Goal: Transaction & Acquisition: Purchase product/service

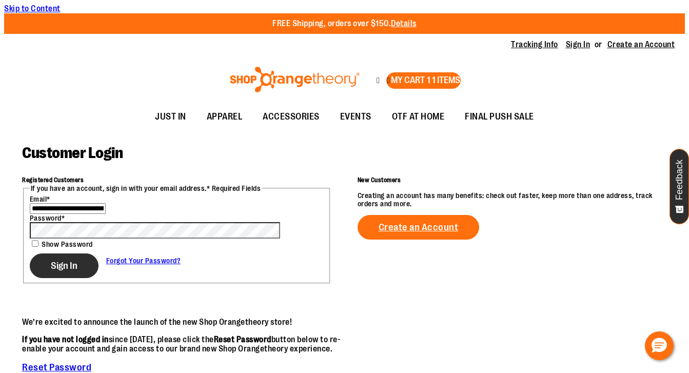
click at [56, 272] on span "Sign In" at bounding box center [64, 265] width 27 height 11
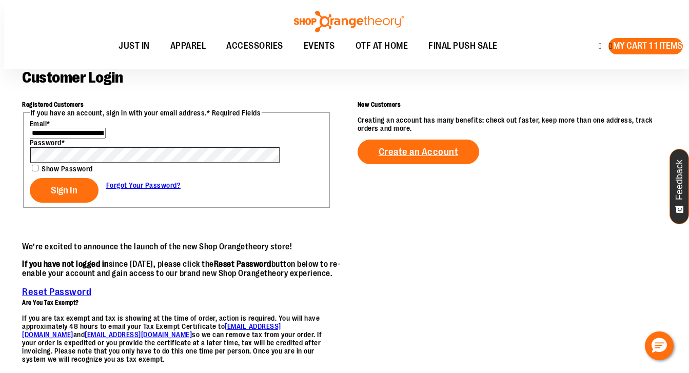
scroll to position [83, 0]
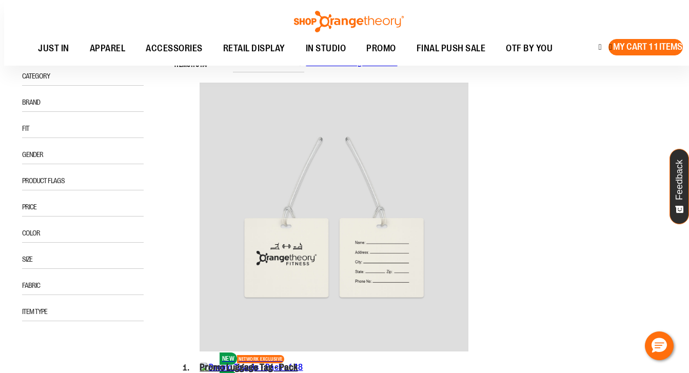
scroll to position [122, 0]
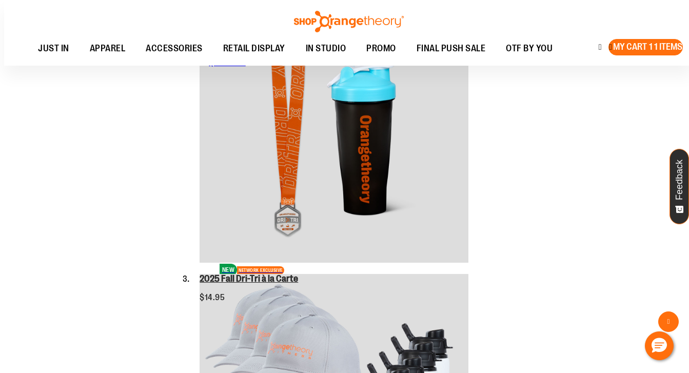
scroll to position [568, 0]
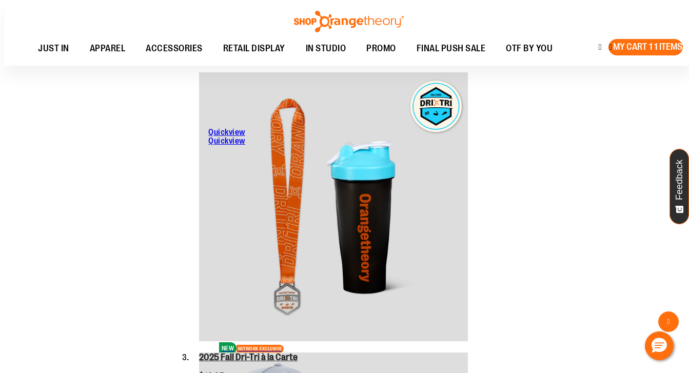
scroll to position [0, 0]
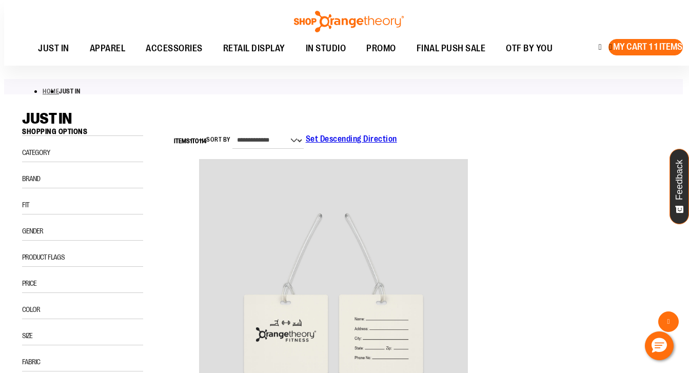
type input "*"
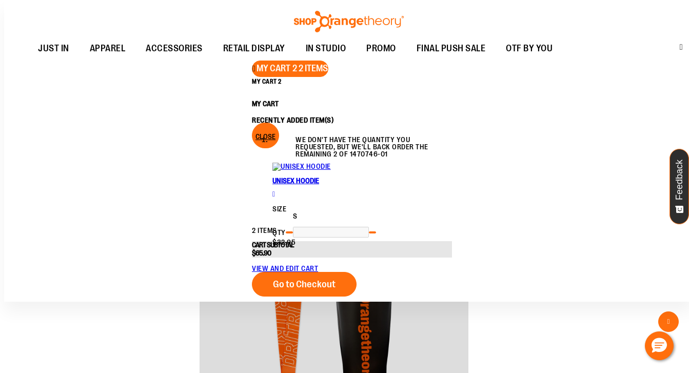
scroll to position [406, 0]
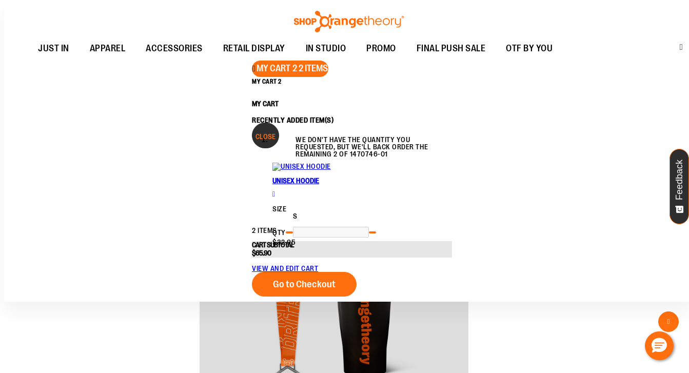
click at [276, 132] on span "Close" at bounding box center [266, 136] width 20 height 8
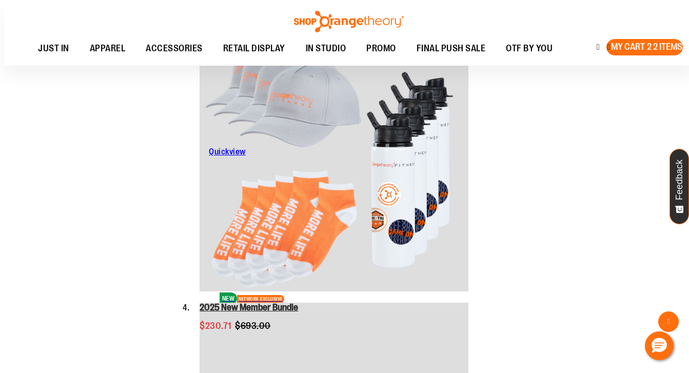
scroll to position [819, 0]
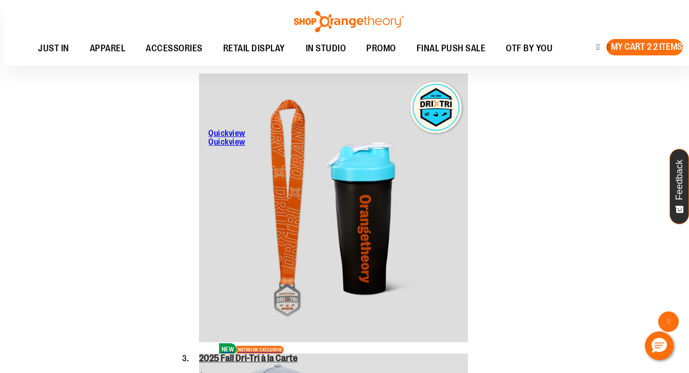
scroll to position [0, 0]
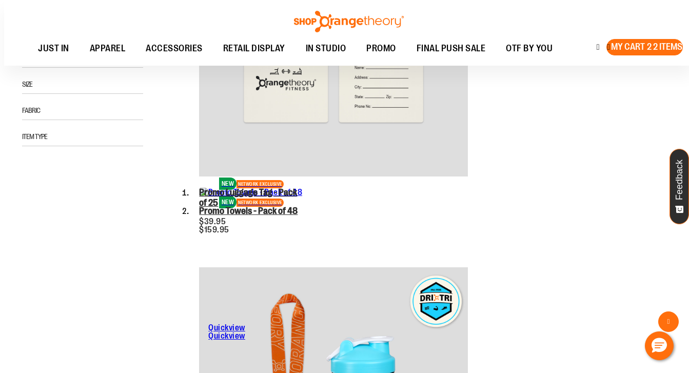
type input "*"
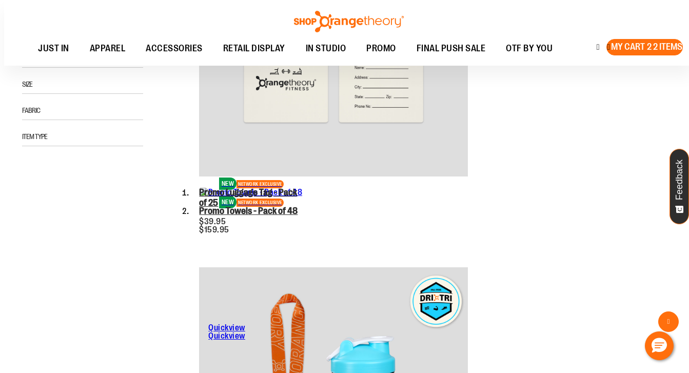
type input "*"
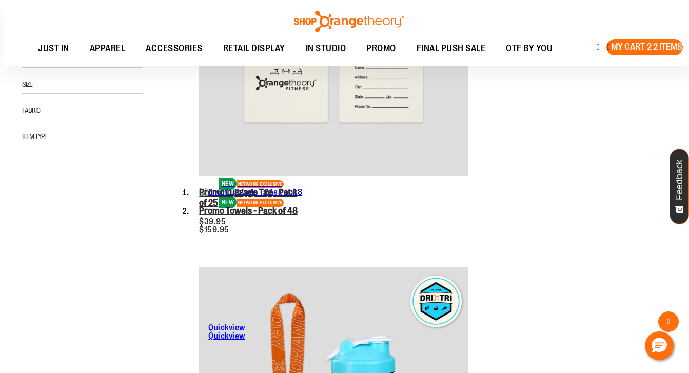
type input "*"
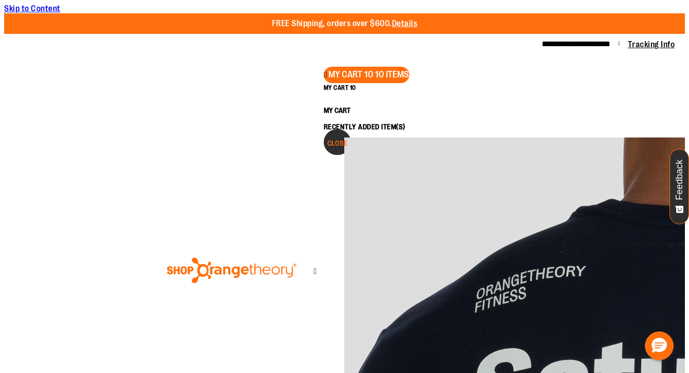
click at [348, 139] on span "Close" at bounding box center [338, 143] width 20 height 8
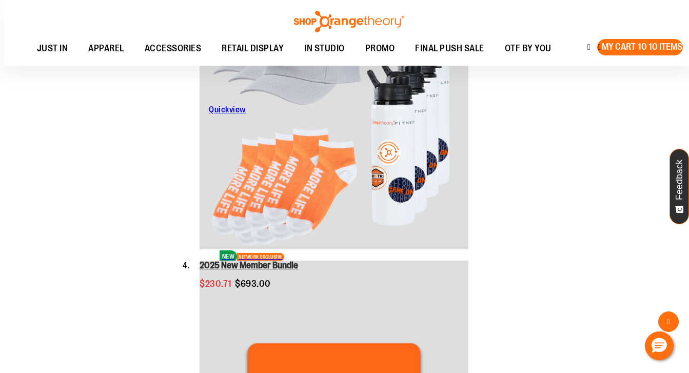
scroll to position [862, 0]
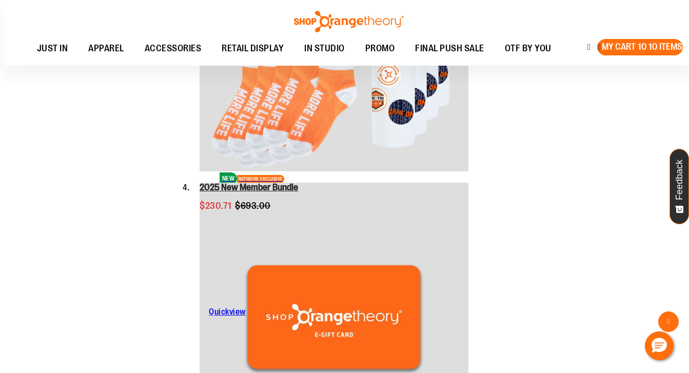
scroll to position [939, 0]
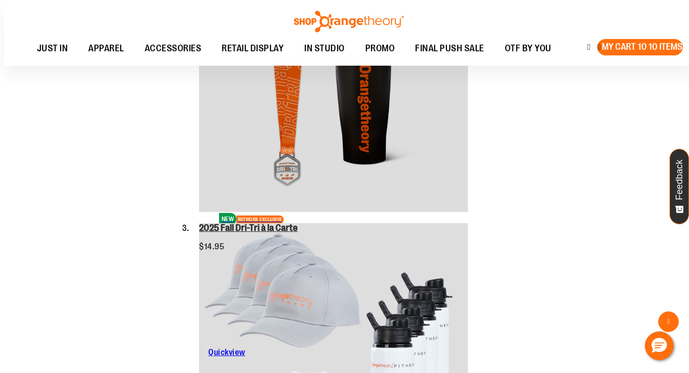
scroll to position [0, 0]
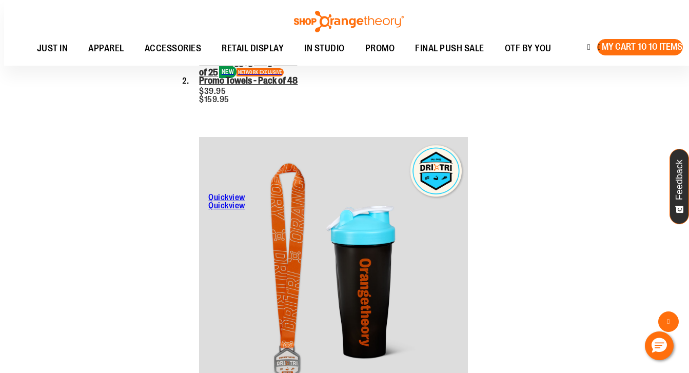
type input "*"
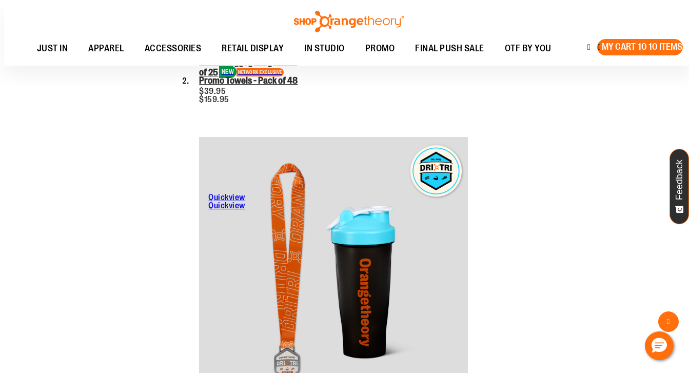
type input "*"
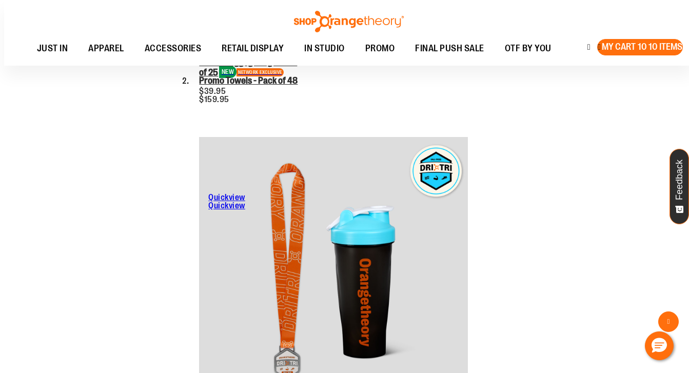
type input "*"
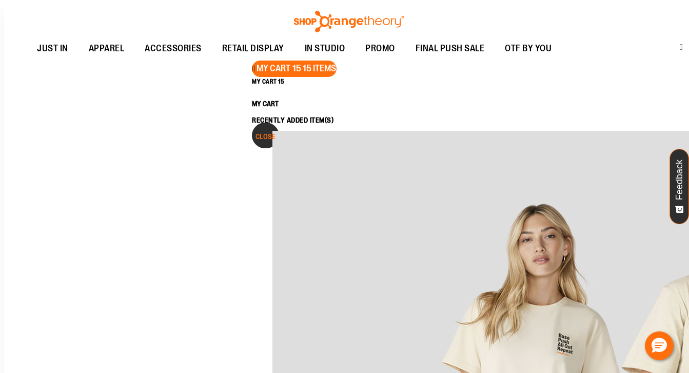
click at [279, 123] on button "Close" at bounding box center [265, 136] width 27 height 26
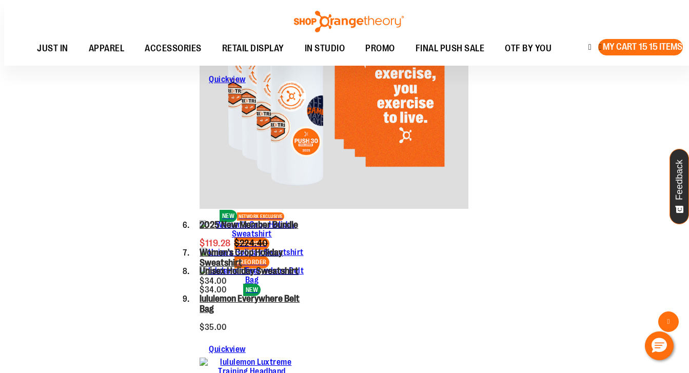
scroll to position [1463, 0]
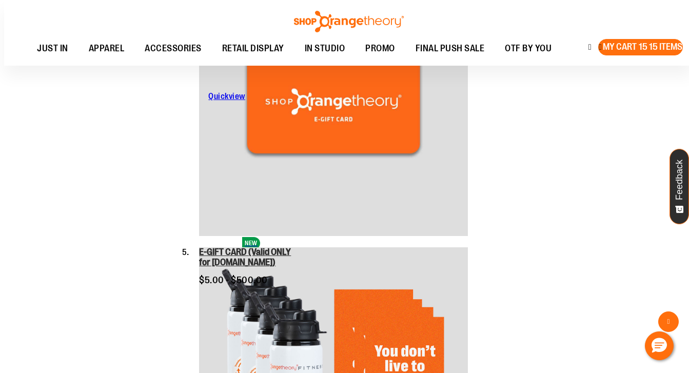
scroll to position [0, 0]
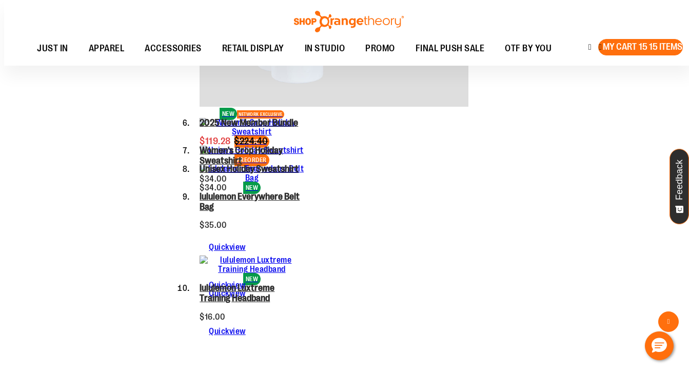
scroll to position [1581, 0]
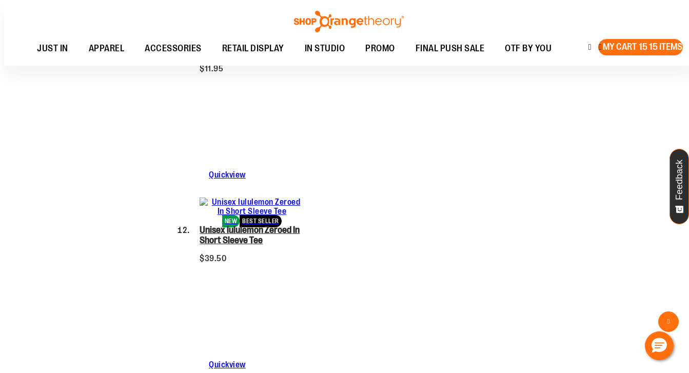
scroll to position [1984, 0]
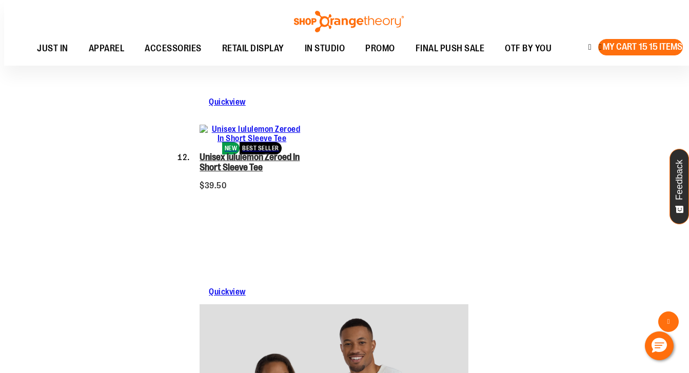
scroll to position [2057, 0]
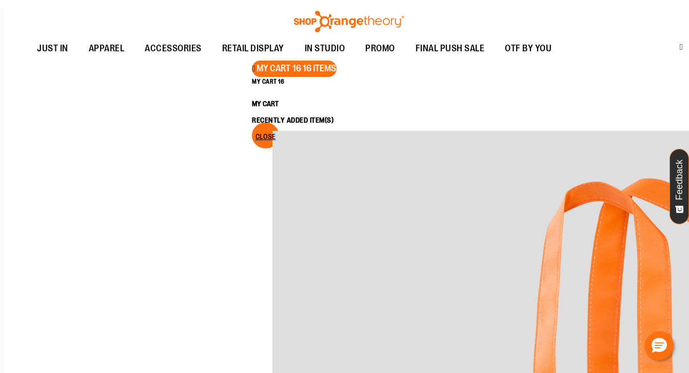
scroll to position [2134, 0]
click at [276, 132] on span "Close" at bounding box center [266, 136] width 20 height 8
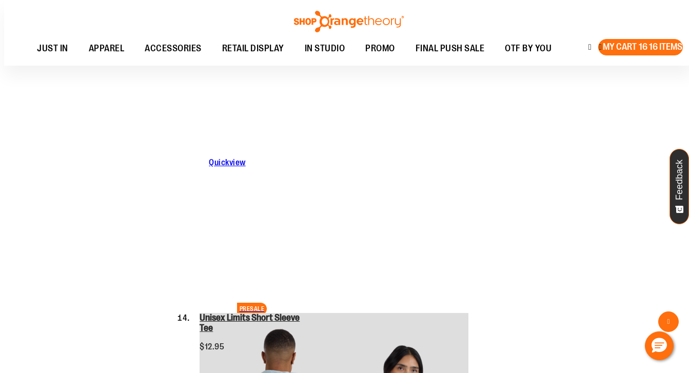
scroll to position [2610, 0]
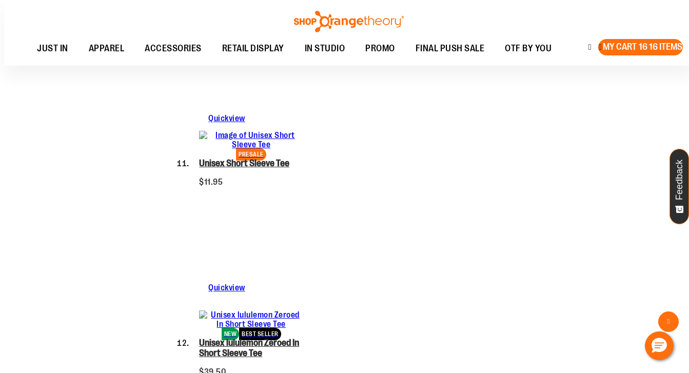
scroll to position [5, 0]
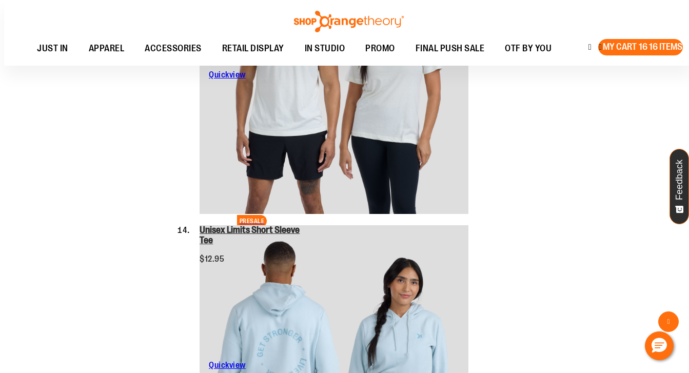
scroll to position [2681, 0]
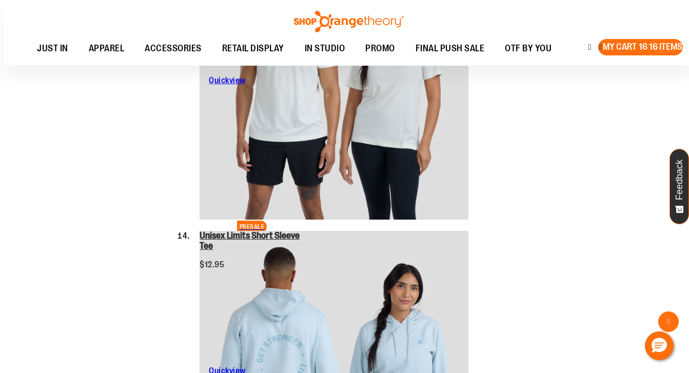
scroll to position [2669, 0]
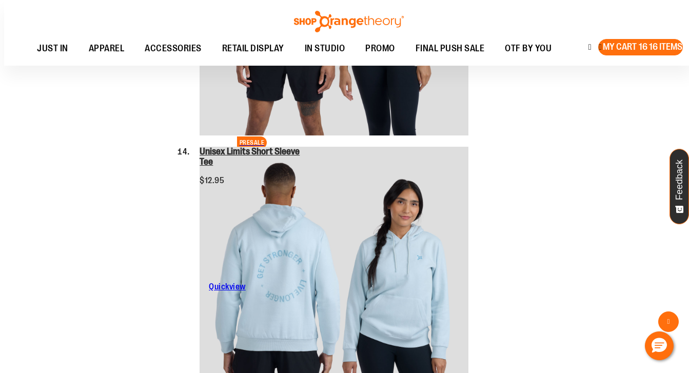
scroll to position [2781, 0]
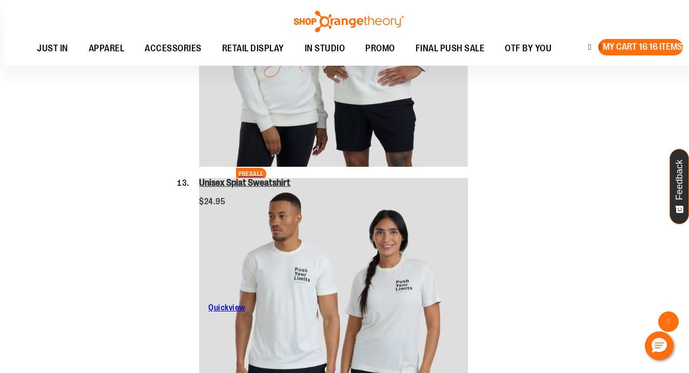
scroll to position [0, 0]
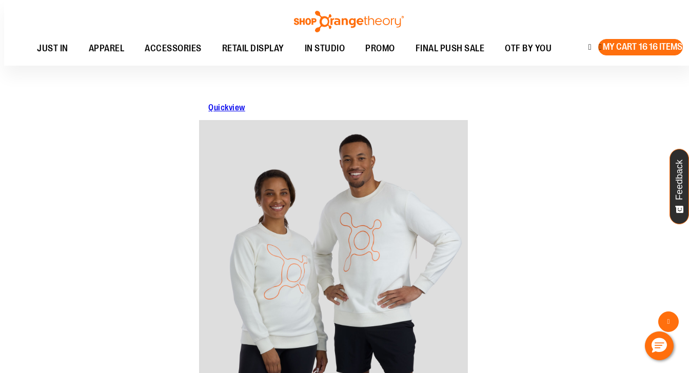
type input "*"
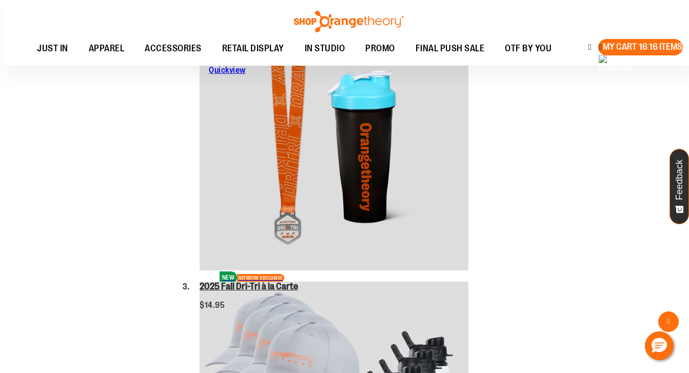
scroll to position [6, 0]
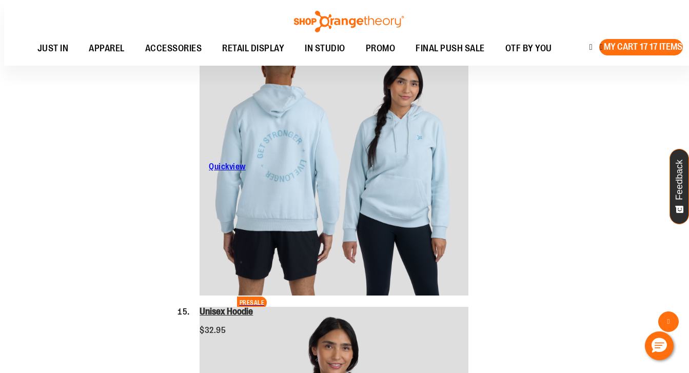
scroll to position [2900, 0]
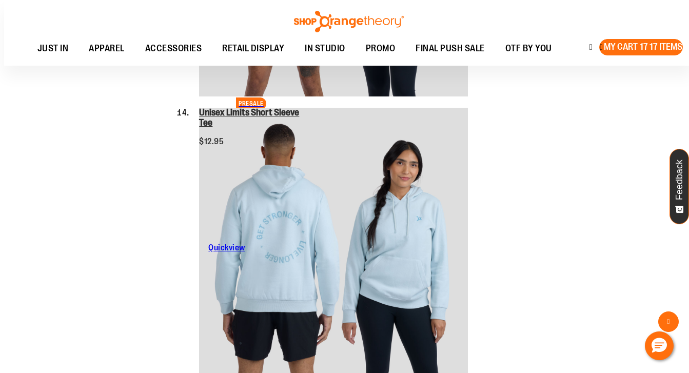
scroll to position [0, 0]
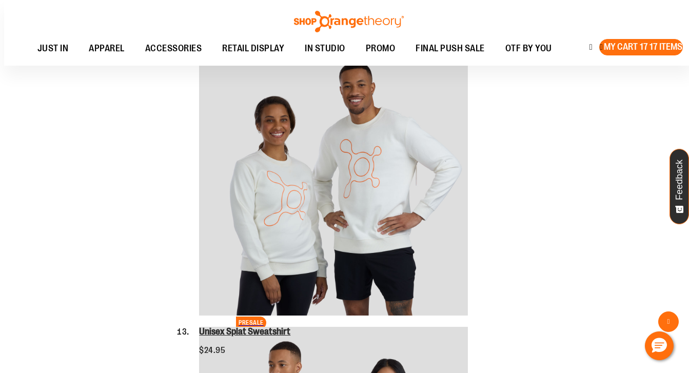
type input "*"
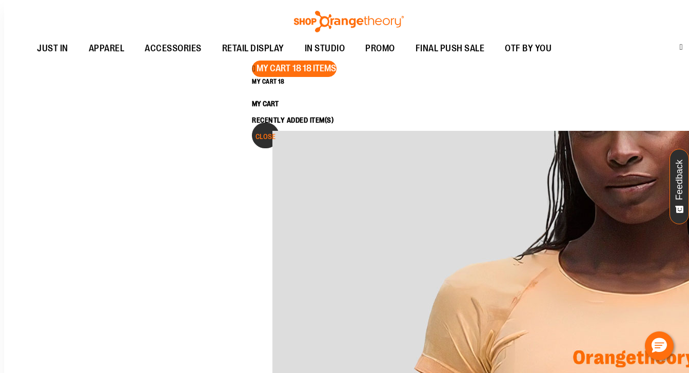
click at [276, 132] on span "Close" at bounding box center [266, 136] width 20 height 8
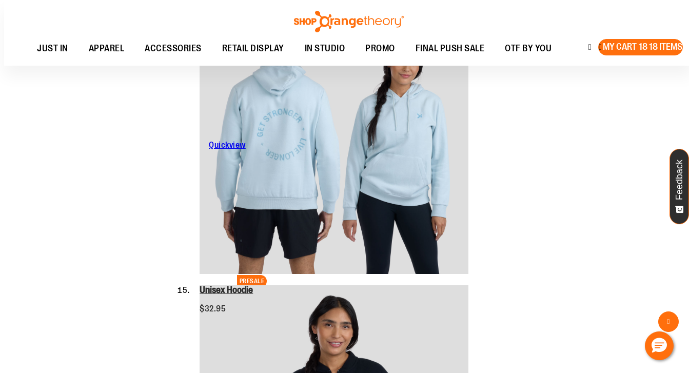
scroll to position [2937, 0]
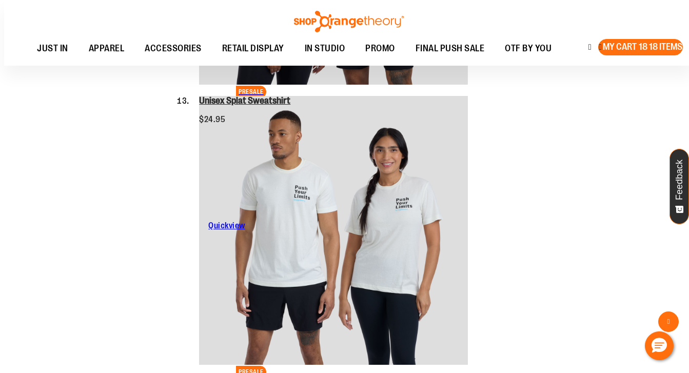
scroll to position [0, 0]
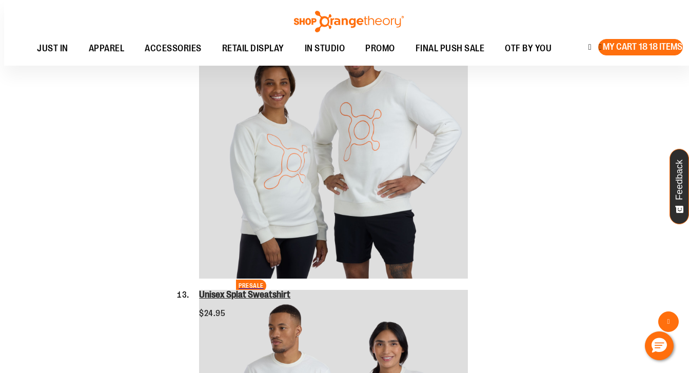
type input "*"
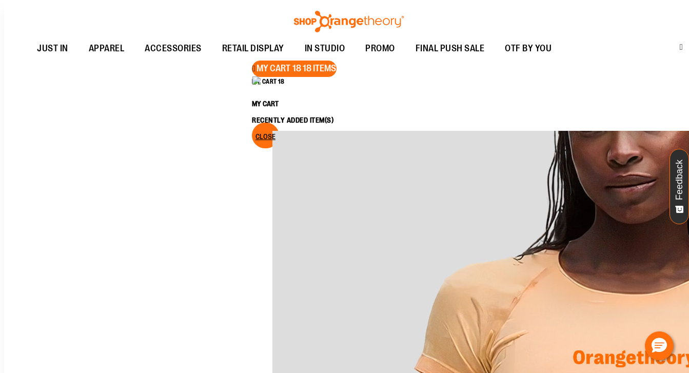
scroll to position [1007, 0]
click at [279, 123] on button "Close" at bounding box center [265, 136] width 27 height 26
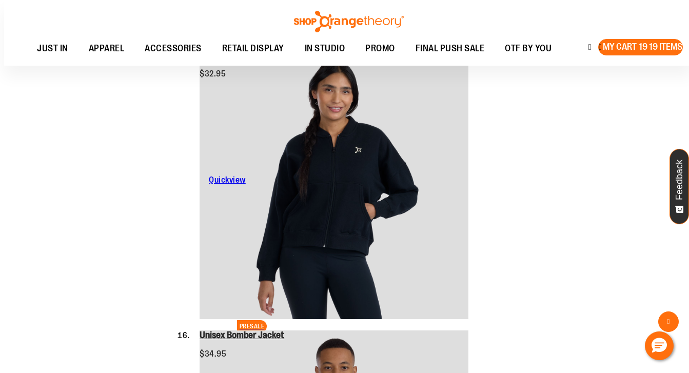
scroll to position [3183, 0]
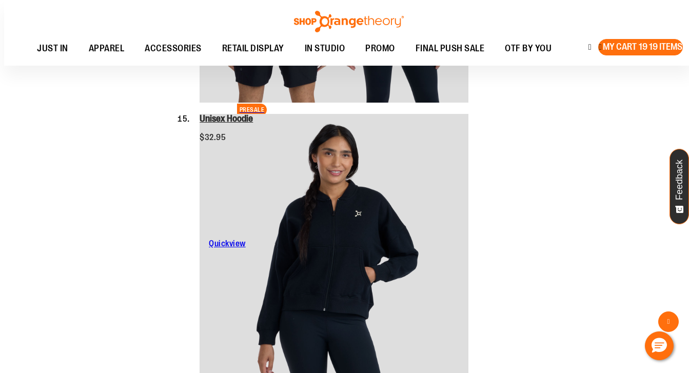
scroll to position [3087, 0]
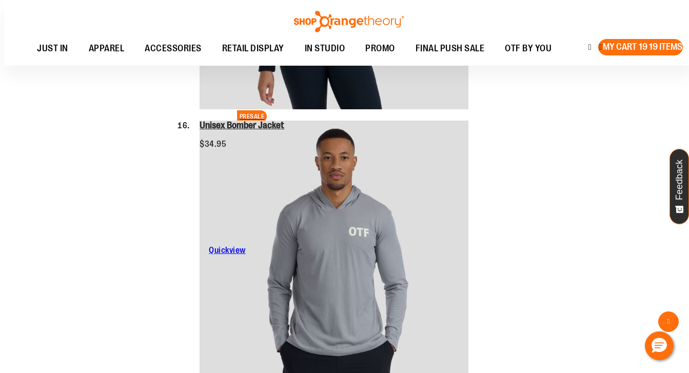
scroll to position [3352, 0]
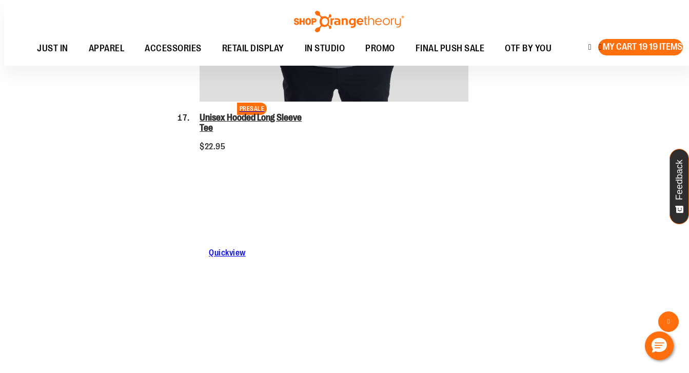
scroll to position [3647, 0]
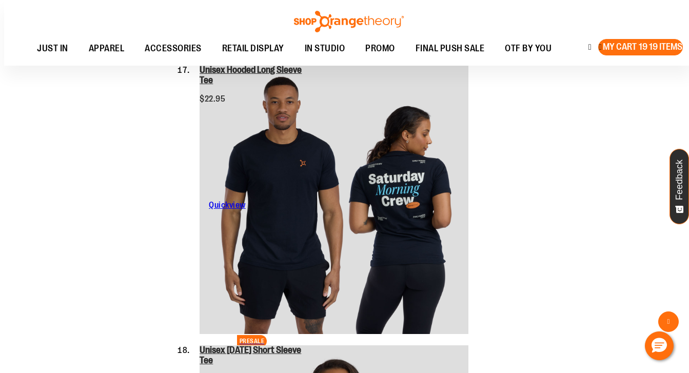
scroll to position [3697, 0]
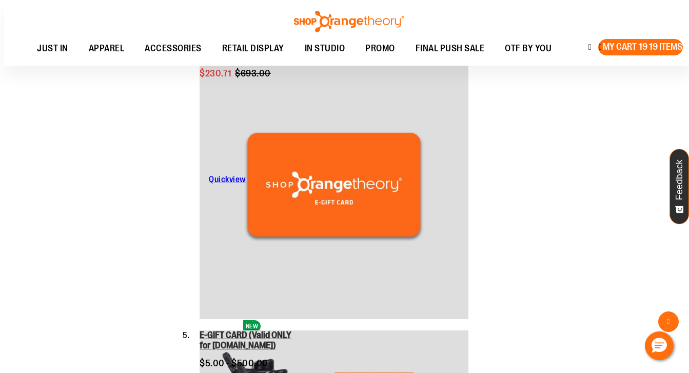
scroll to position [1069, 0]
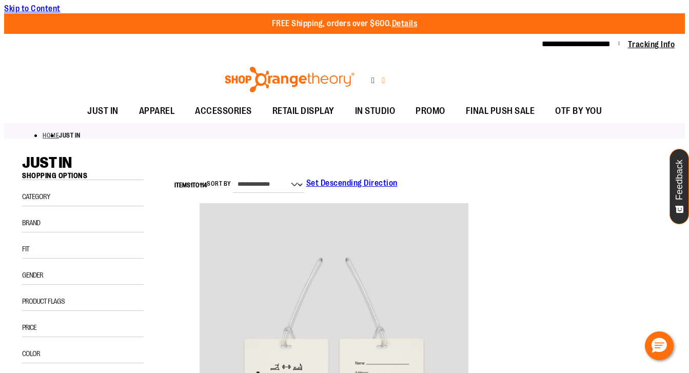
click at [421, 72] on button "My Cart 19 19 items" at bounding box center [423, 80] width 85 height 16
